Goal: Information Seeking & Learning: Learn about a topic

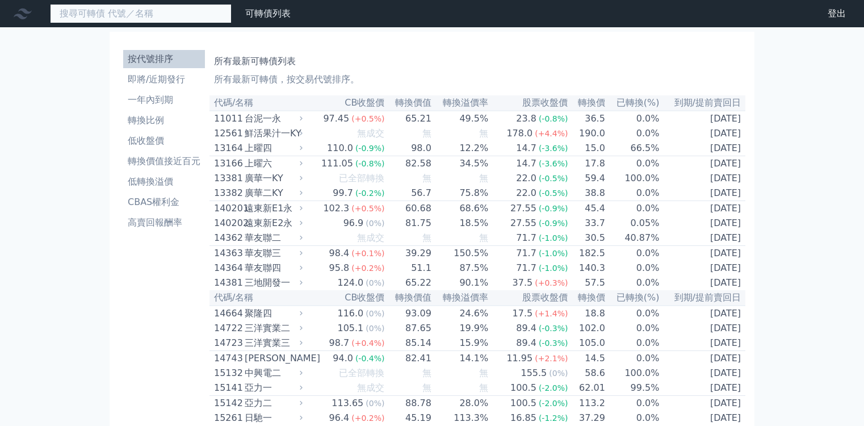
click at [112, 11] on input at bounding box center [141, 13] width 182 height 19
click at [114, 11] on input at bounding box center [141, 13] width 182 height 19
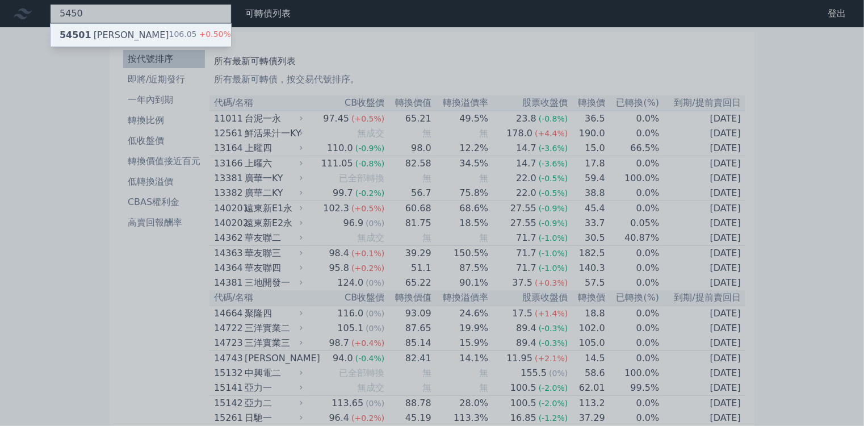
type input "5450"
click at [106, 40] on div "54501 南良一 106.05 +0.50%" at bounding box center [141, 35] width 181 height 23
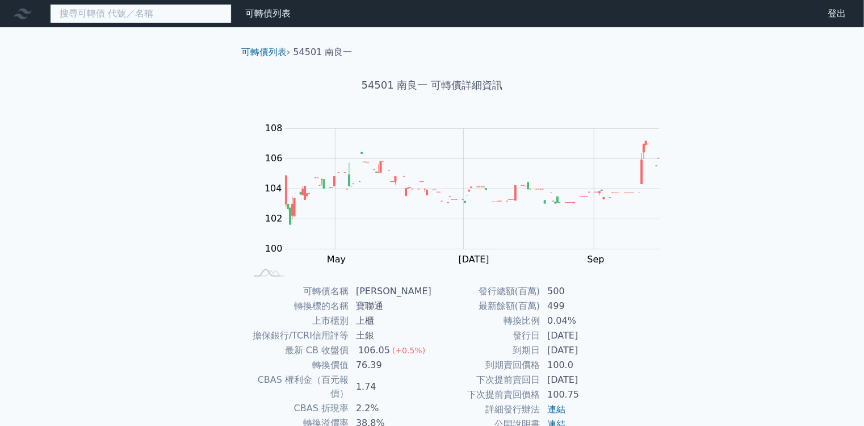
click at [141, 13] on input at bounding box center [141, 13] width 182 height 19
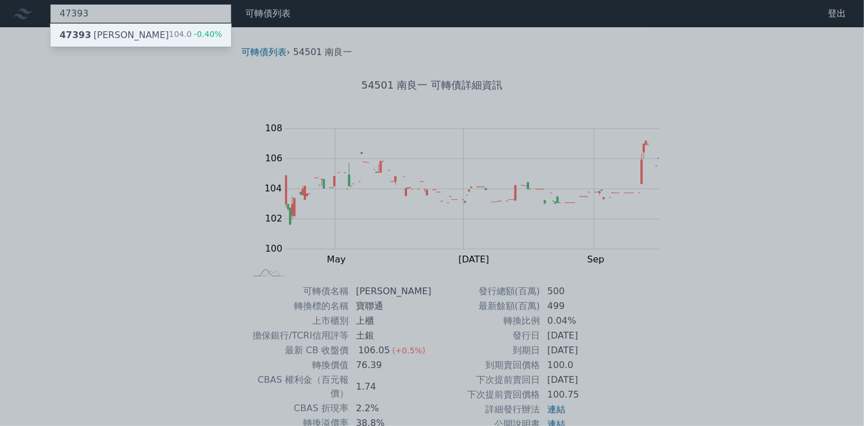
type input "47393"
click at [95, 36] on div "47393 康普三 104.0 -0.40%" at bounding box center [141, 35] width 181 height 23
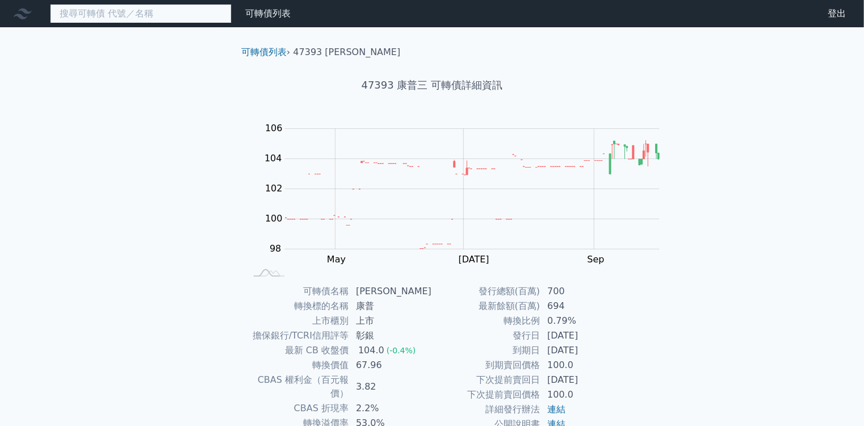
click at [130, 9] on input at bounding box center [141, 13] width 182 height 19
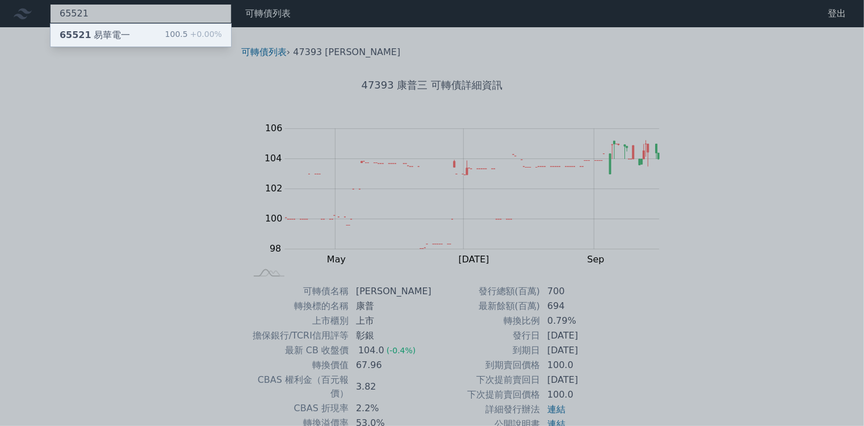
type input "65521"
click at [165, 32] on div "100.5 +0.00%" at bounding box center [193, 35] width 57 height 14
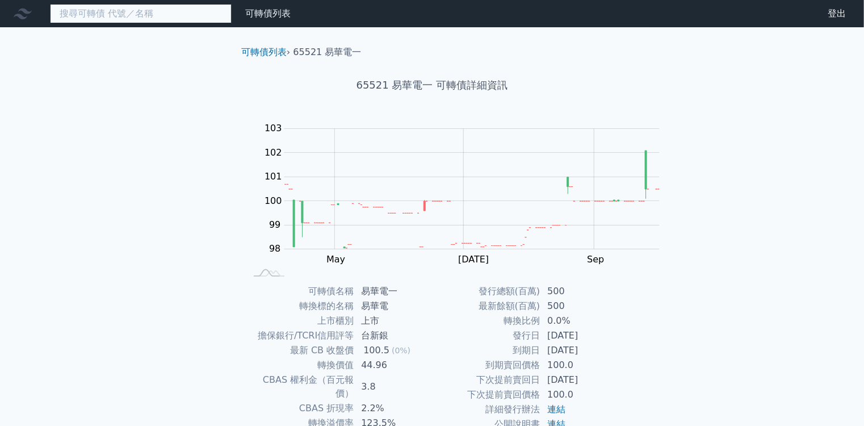
click at [150, 14] on input at bounding box center [141, 13] width 182 height 19
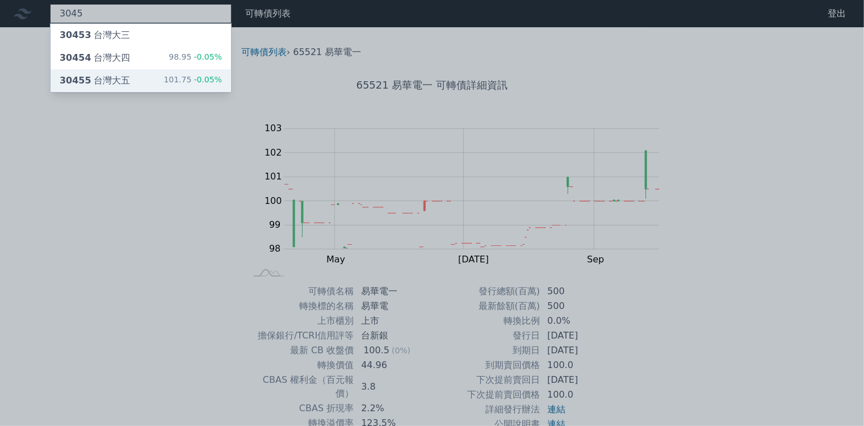
type input "3045"
click at [105, 72] on div "30455 台灣大五 101.75 -0.05%" at bounding box center [141, 80] width 181 height 23
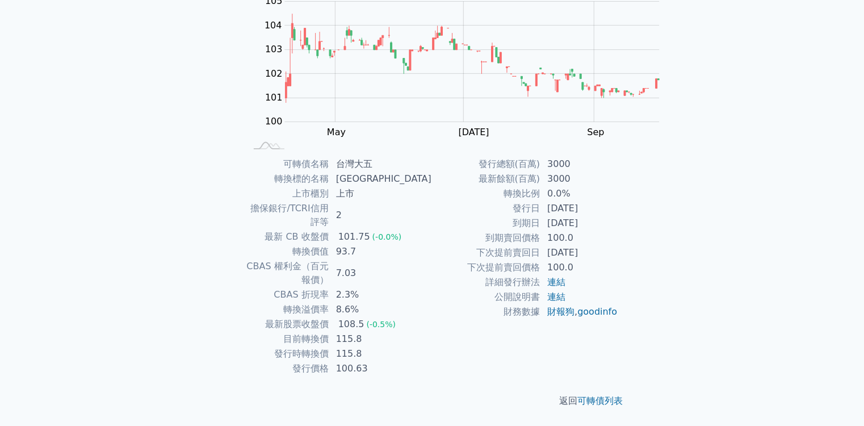
scroll to position [214, 0]
